Goal: Transaction & Acquisition: Purchase product/service

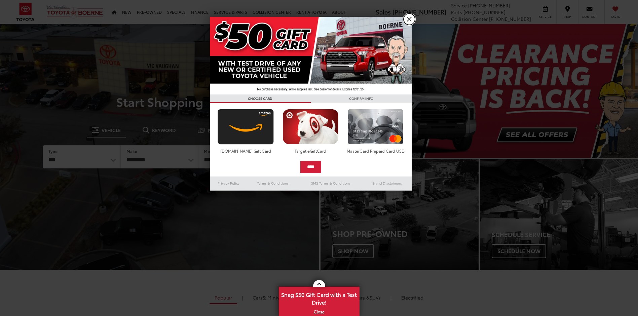
click at [407, 21] on link "X" at bounding box center [408, 18] width 11 height 11
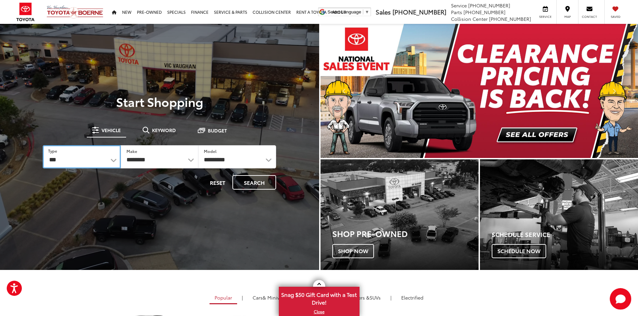
select select "******"
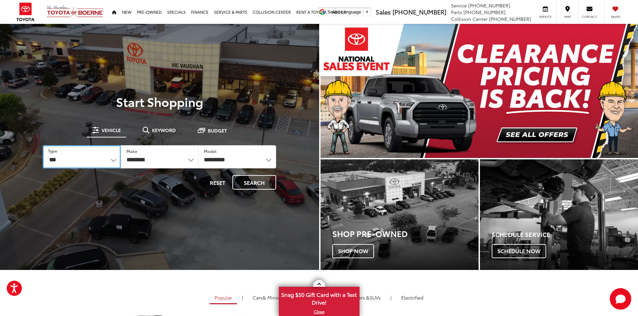
select select
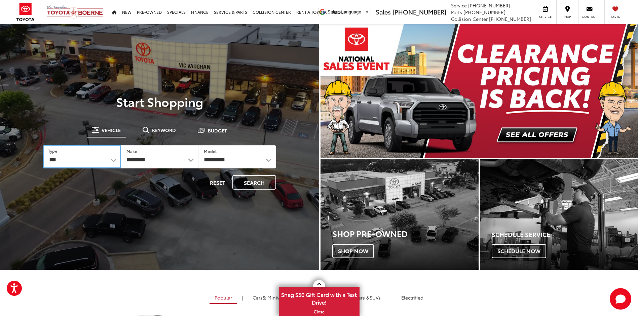
select select
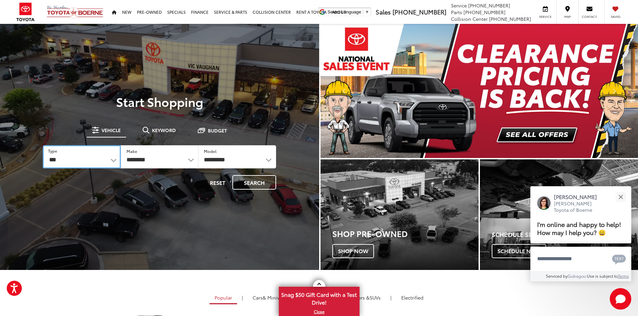
select select "********"
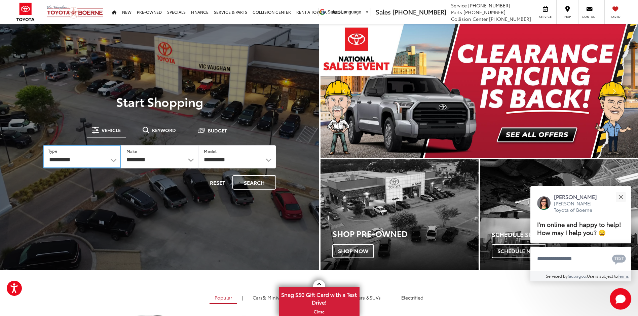
select select "******"
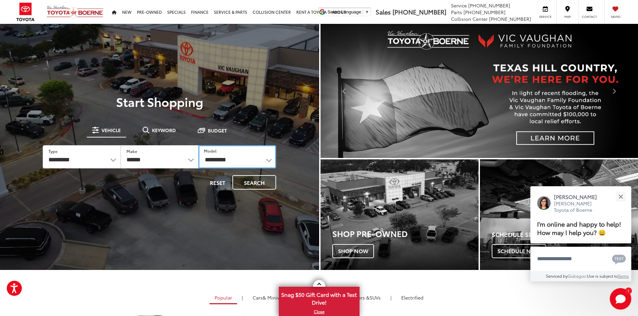
select select "******"
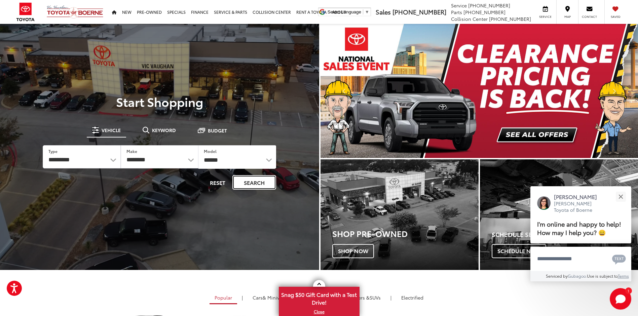
click at [258, 183] on button "Search" at bounding box center [254, 182] width 44 height 14
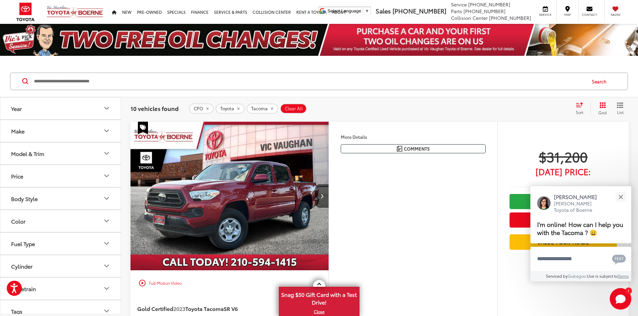
click at [107, 155] on icon "Model & Trim" at bounding box center [107, 153] width 8 height 8
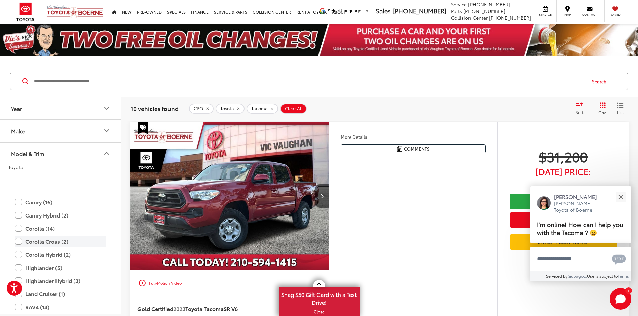
scroll to position [101, 0]
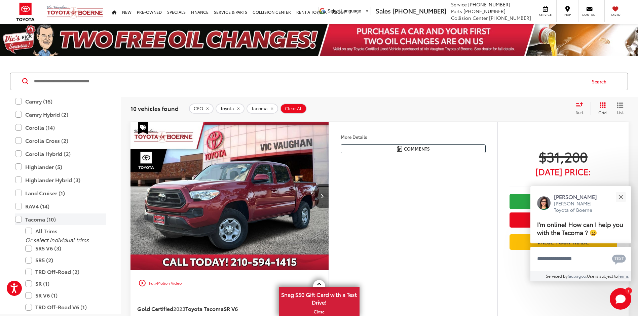
click at [20, 221] on label "Tacoma (10)" at bounding box center [60, 220] width 91 height 12
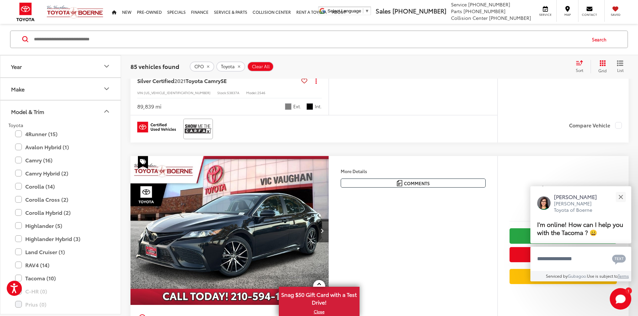
scroll to position [1076, 0]
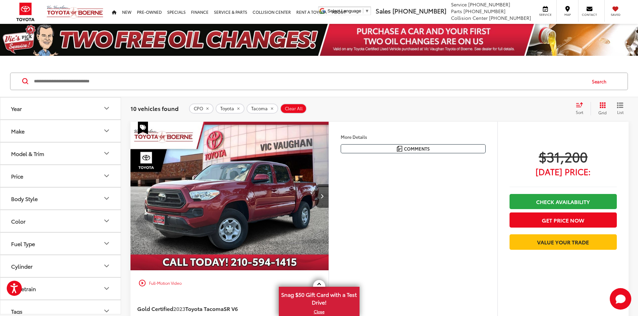
click at [28, 152] on div "Model & Trim" at bounding box center [27, 153] width 33 height 6
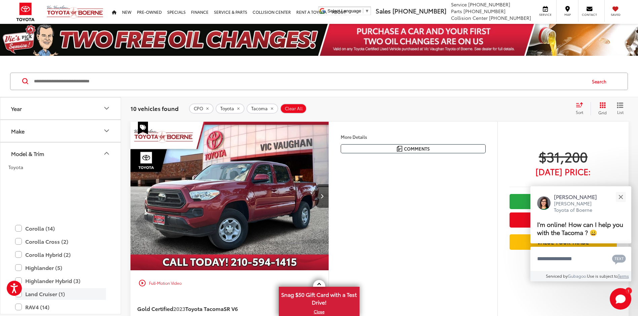
scroll to position [134, 0]
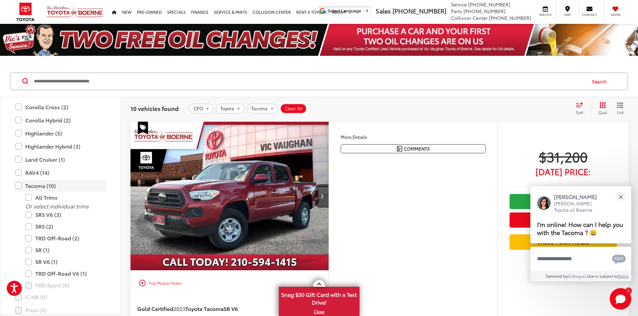
click at [20, 184] on label "Tacoma (10)" at bounding box center [60, 186] width 91 height 12
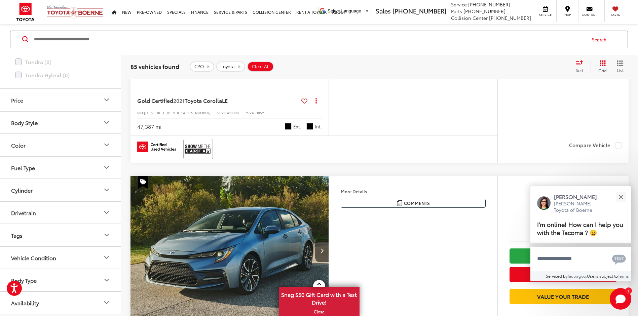
scroll to position [235, 0]
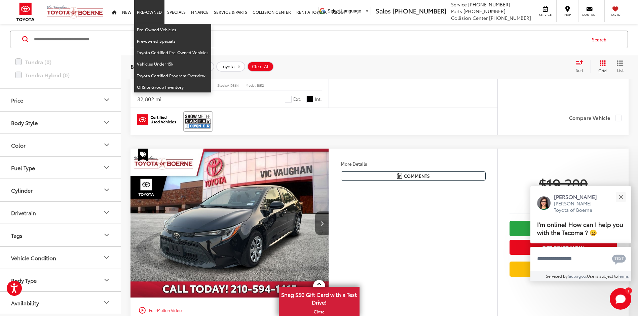
click at [154, 12] on link "Pre-Owned" at bounding box center [149, 12] width 30 height 24
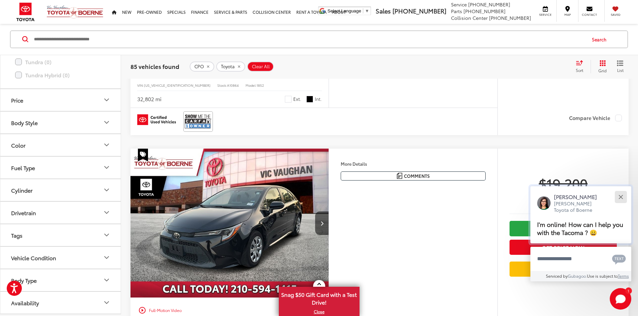
click at [616, 199] on button "Close" at bounding box center [620, 197] width 14 height 14
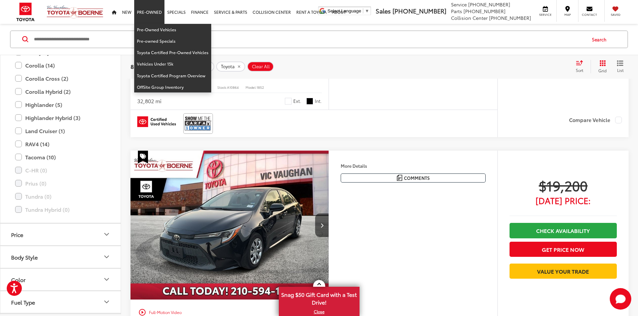
scroll to position [168, 0]
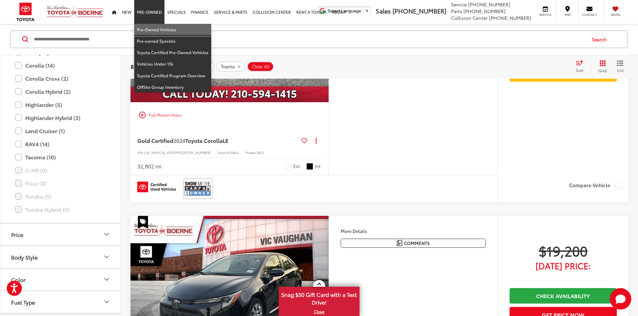
click at [150, 30] on link "Pre-Owned Vehicles" at bounding box center [172, 29] width 77 height 11
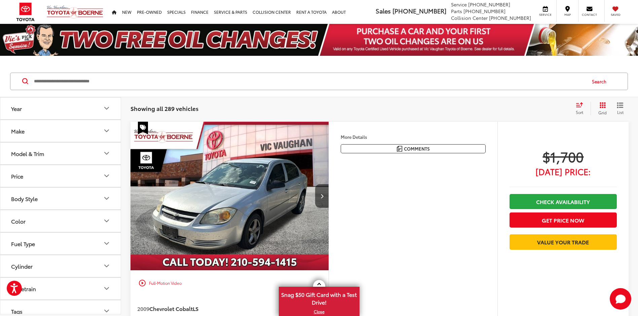
click at [44, 155] on div "Model & Trim" at bounding box center [27, 153] width 33 height 6
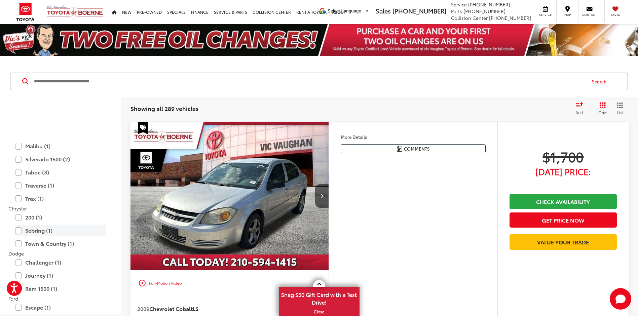
scroll to position [168, 0]
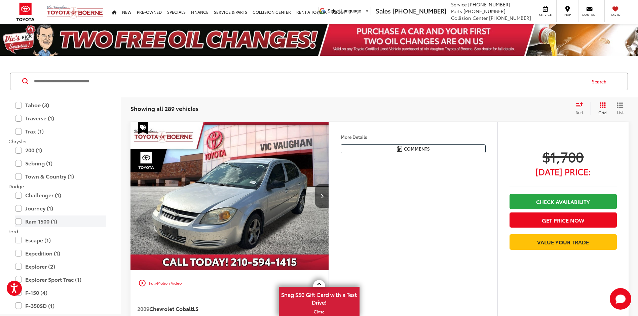
click at [18, 221] on label "Ram 1500 (1)" at bounding box center [60, 222] width 91 height 12
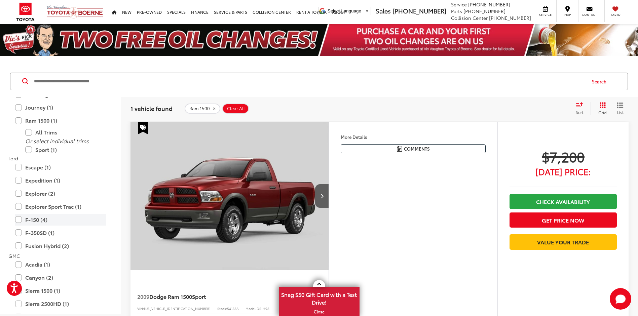
click at [16, 218] on label "F-150 (4)" at bounding box center [60, 220] width 91 height 12
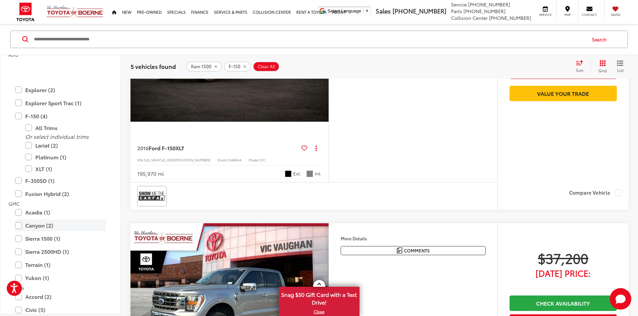
scroll to position [336, 0]
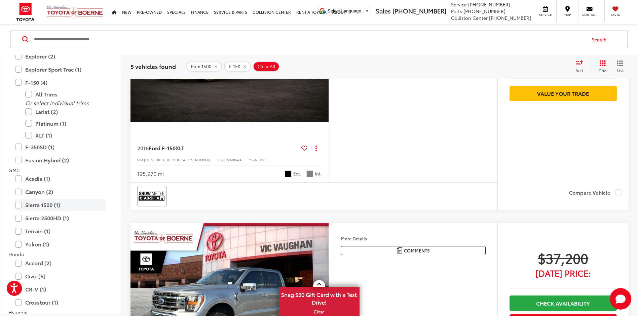
click at [17, 205] on label "Sierra 1500 (1)" at bounding box center [60, 205] width 91 height 12
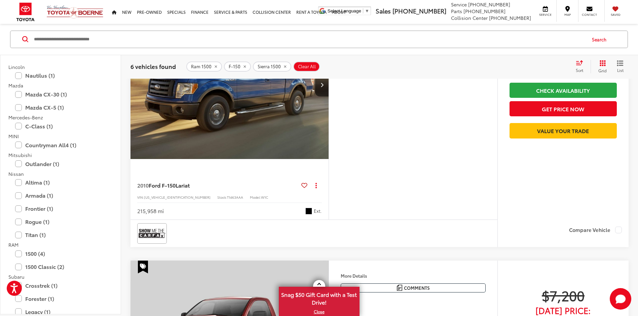
scroll to position [728, 0]
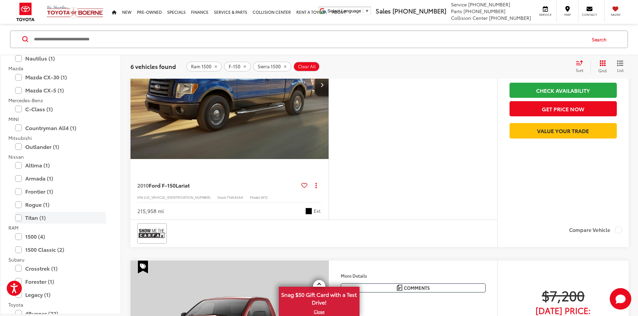
click at [17, 218] on label "Titan (1)" at bounding box center [60, 218] width 91 height 12
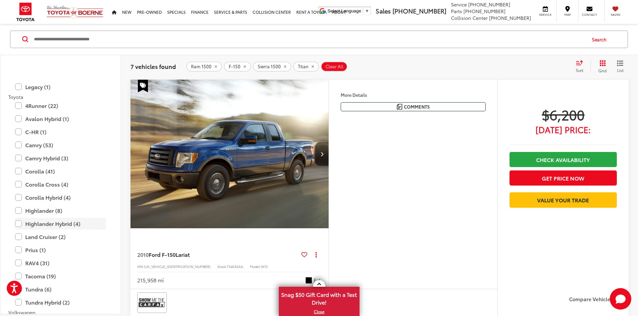
scroll to position [969, 0]
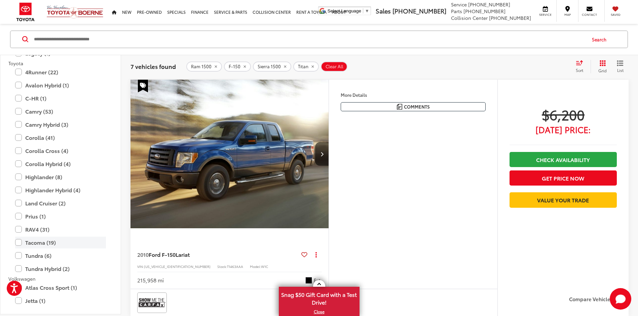
click at [18, 242] on label "Tacoma (19)" at bounding box center [60, 243] width 91 height 12
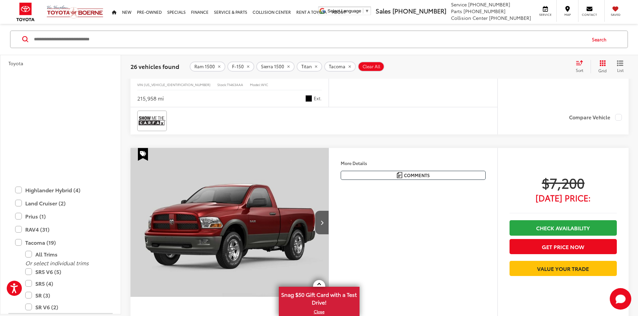
scroll to position [1104, 0]
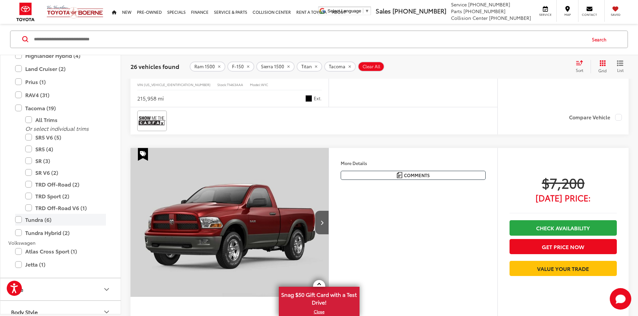
click at [24, 219] on label "Tundra (6)" at bounding box center [60, 220] width 91 height 12
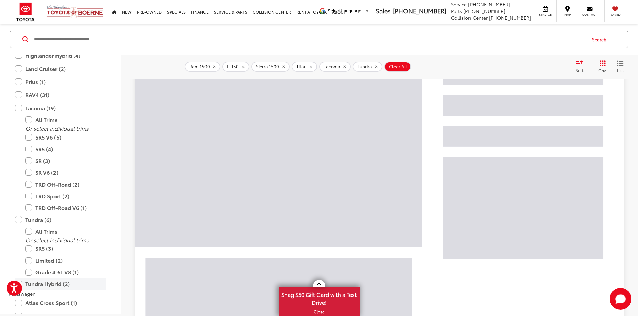
scroll to position [42, 0]
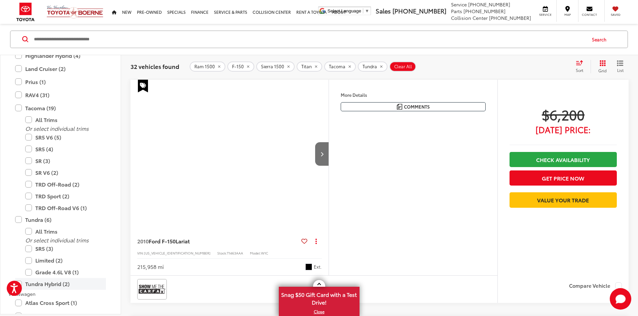
click at [21, 283] on label "Tundra Hybrid (2)" at bounding box center [60, 284] width 91 height 12
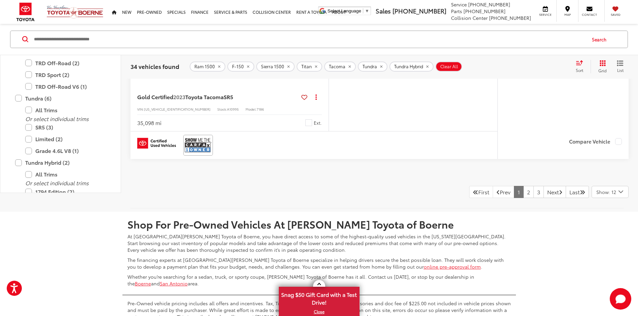
scroll to position [3026, 0]
click at [523, 195] on link "2" at bounding box center [528, 192] width 10 height 12
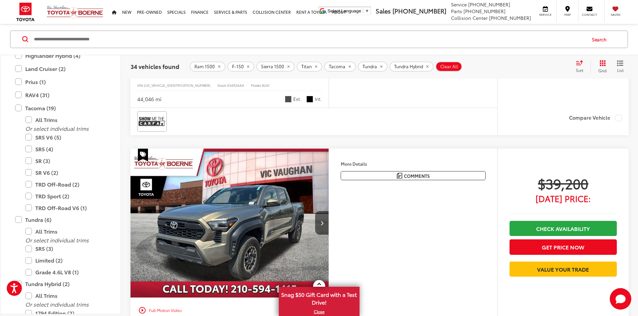
scroll to position [2934, 0]
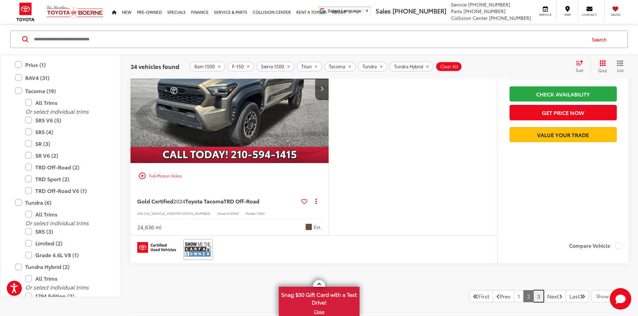
click at [533, 297] on link "3" at bounding box center [538, 296] width 10 height 12
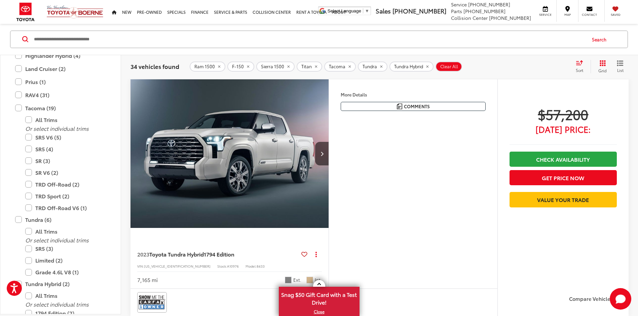
scroll to position [1025, 0]
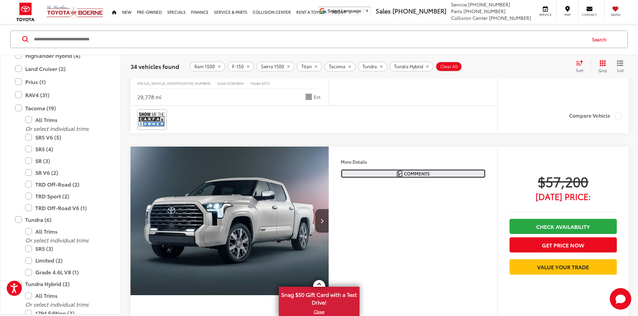
click at [408, 173] on span "Comments" at bounding box center [417, 173] width 26 height 6
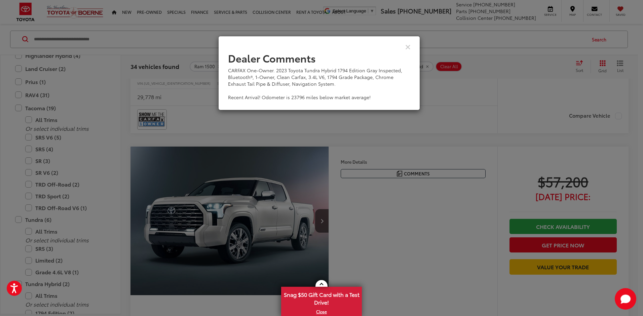
click at [411, 47] on div "View Comments" at bounding box center [319, 47] width 202 height 26
click at [409, 46] on icon "Close" at bounding box center [407, 46] width 5 height 7
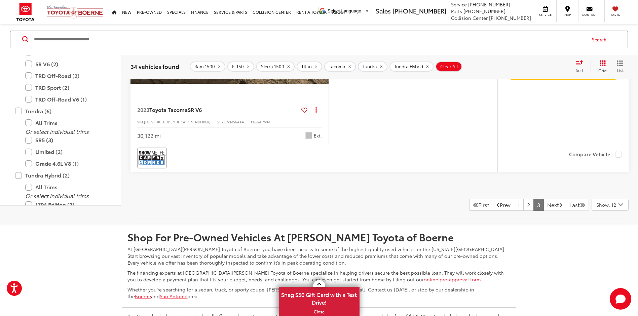
scroll to position [2605, 0]
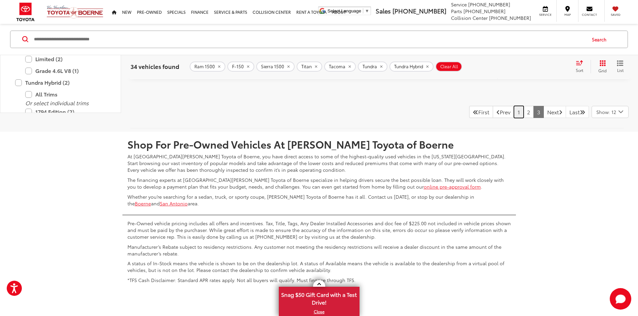
click at [514, 115] on link "1" at bounding box center [519, 112] width 10 height 12
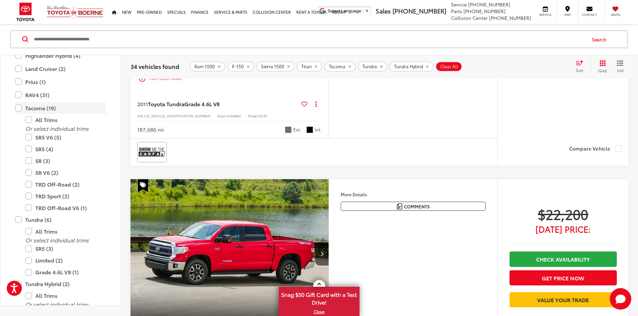
scroll to position [33, 0]
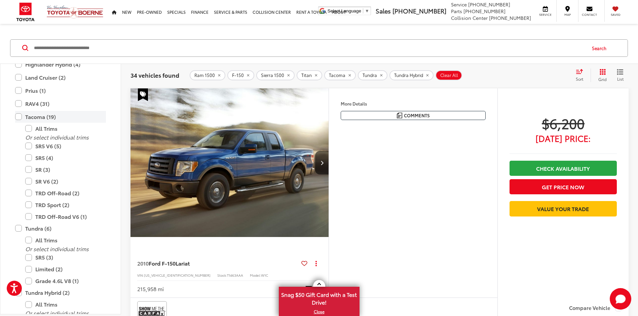
click at [17, 118] on label "Tacoma (19)" at bounding box center [60, 117] width 91 height 12
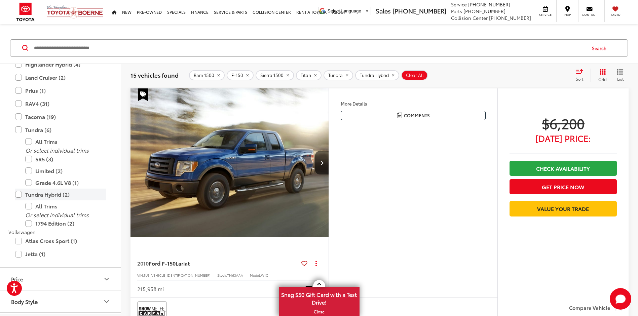
click at [16, 192] on label "Tundra Hybrid (2)" at bounding box center [60, 195] width 91 height 12
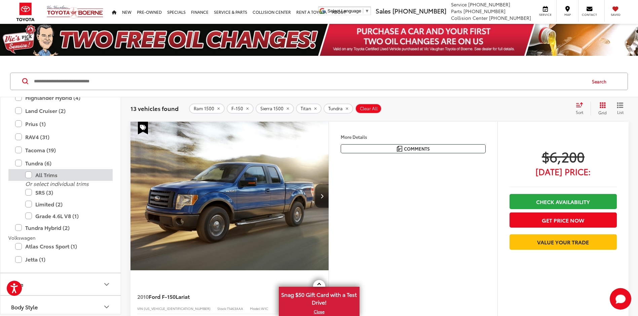
scroll to position [1070, 0]
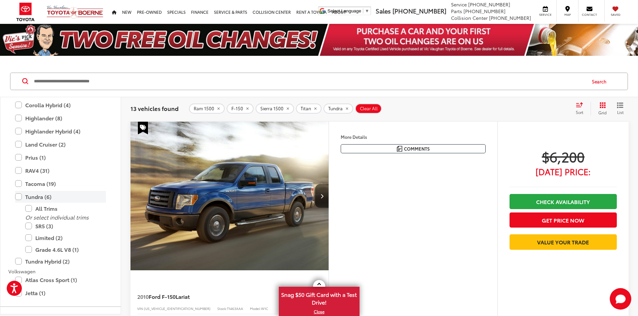
click at [19, 196] on label "Tundra (6)" at bounding box center [60, 197] width 91 height 12
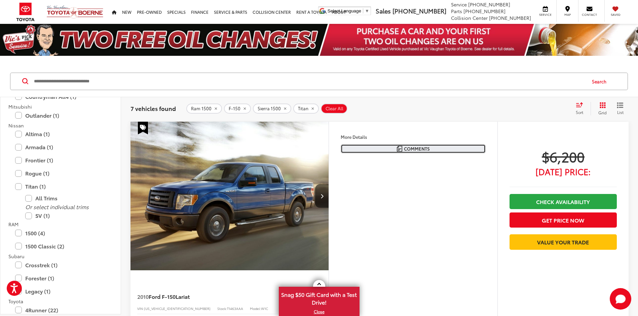
click at [403, 147] on button "Comments" at bounding box center [413, 148] width 145 height 9
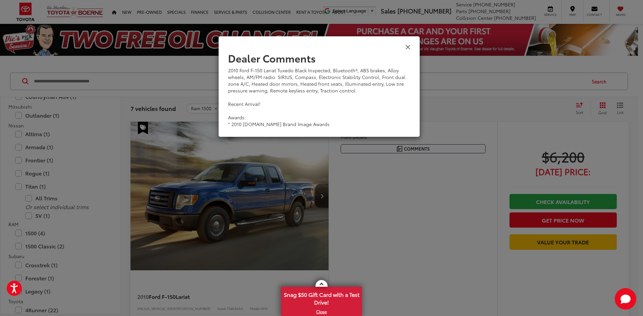
click at [410, 46] on icon "Close" at bounding box center [407, 46] width 5 height 7
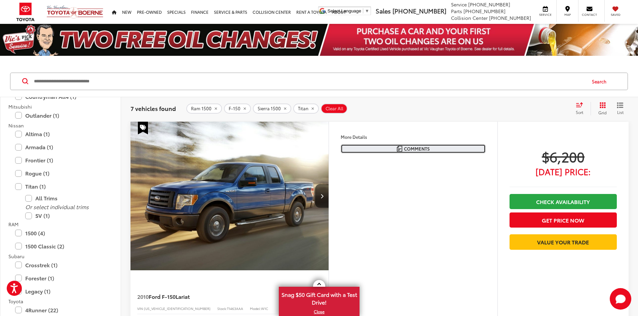
scroll to position [34, 0]
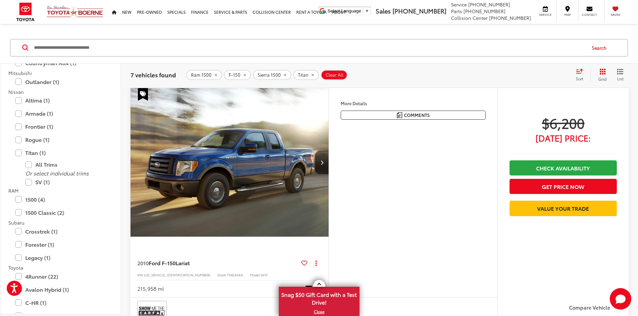
drag, startPoint x: 178, startPoint y: 274, endPoint x: 151, endPoint y: 277, distance: 26.5
click at [151, 277] on span "[US_VEHICLE_IDENTIFICATION_NUMBER]" at bounding box center [177, 274] width 67 height 5
click at [184, 272] on div "2010 Ford F-150 Lariat Copy Link Share Print View Details VIN: [US_VEHICLE_IDEN…" at bounding box center [229, 273] width 198 height 47
drag, startPoint x: 181, startPoint y: 273, endPoint x: 145, endPoint y: 278, distance: 36.2
click at [144, 278] on div "2010 Ford F-150 Lariat Copy Link Share Print View Details VIN: [US_VEHICLE_IDEN…" at bounding box center [229, 273] width 198 height 47
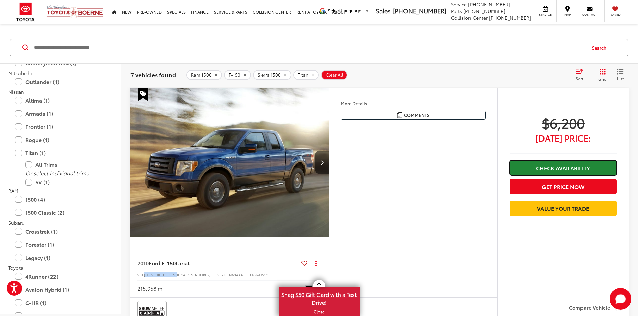
click at [546, 169] on link "Check Availability" at bounding box center [562, 167] width 107 height 15
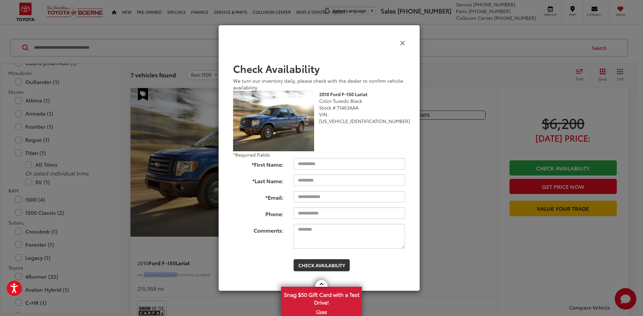
click at [404, 40] on icon "Close" at bounding box center [402, 42] width 5 height 7
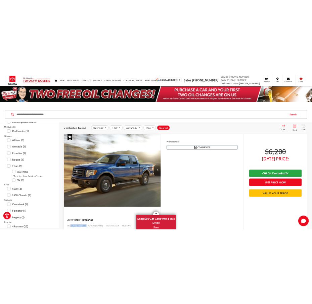
scroll to position [101, 0]
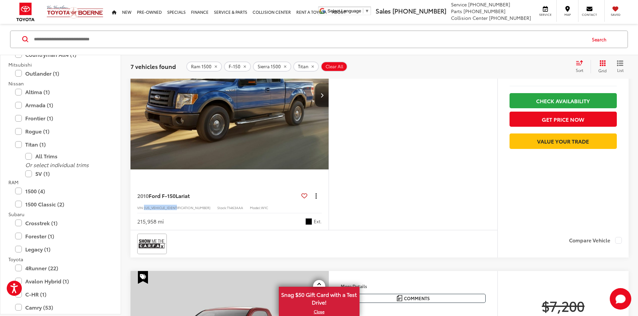
click at [315, 195] on icon "dropdown dots" at bounding box center [315, 195] width 1 height 1
click at [173, 210] on span "[US_VEHICLE_IDENTIFICATION_NUMBER]" at bounding box center [177, 207] width 67 height 5
drag, startPoint x: 180, startPoint y: 207, endPoint x: 145, endPoint y: 210, distance: 35.0
click at [145, 209] on div "VIN: [US_VEHICLE_IDENTIFICATION_NUMBER] Stock: T1463AAA Model: W1C" at bounding box center [229, 207] width 185 height 5
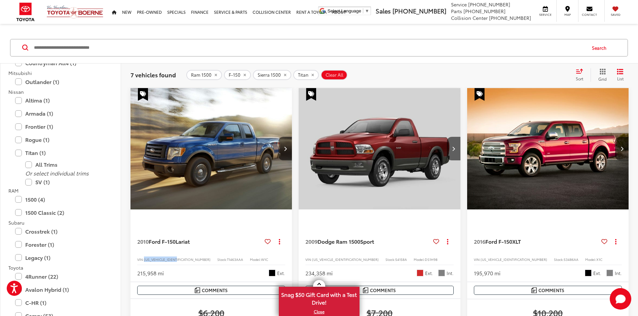
scroll to position [136, 0]
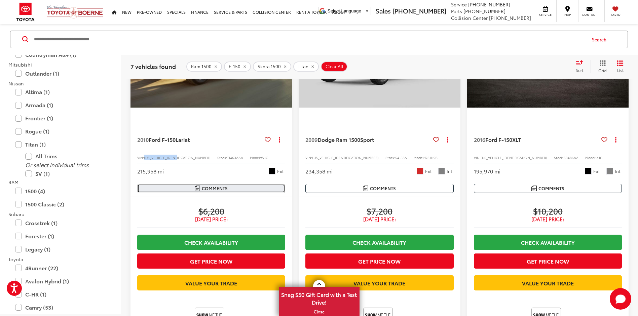
click at [226, 188] on span "Comments" at bounding box center [215, 188] width 26 height 6
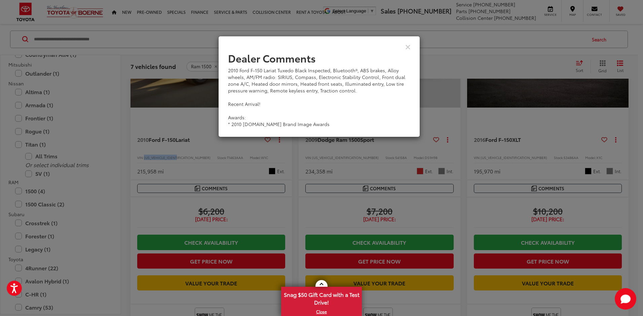
click at [411, 49] on div "View Comments" at bounding box center [319, 47] width 202 height 26
click at [411, 47] on div "View Comments" at bounding box center [319, 47] width 202 height 26
click at [407, 45] on icon "Close" at bounding box center [407, 46] width 5 height 7
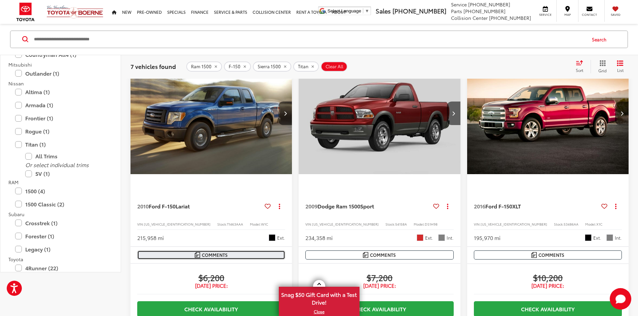
scroll to position [0, 0]
